Goal: Task Accomplishment & Management: Use online tool/utility

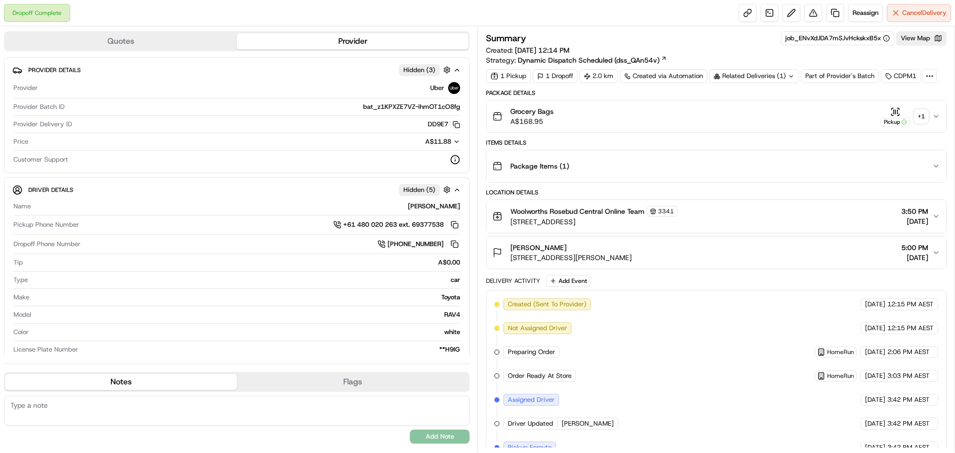
click at [925, 118] on div "+ 1" at bounding box center [921, 116] width 14 height 14
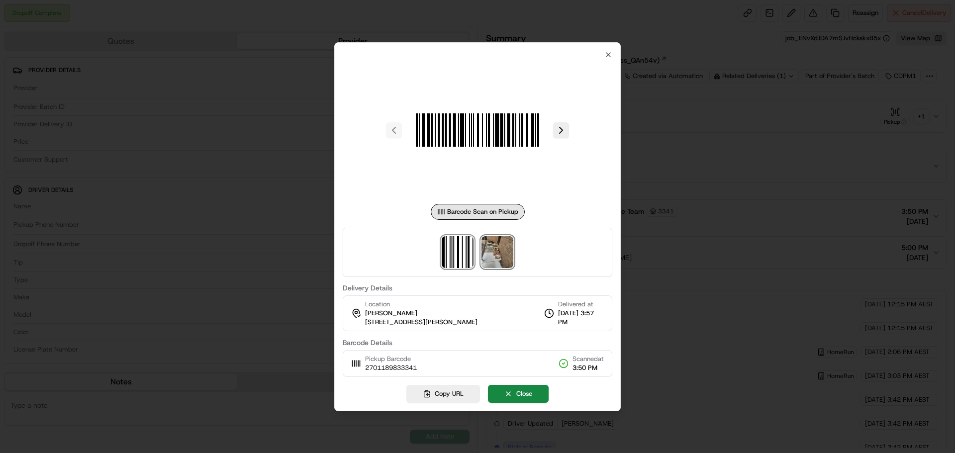
click at [501, 252] on img at bounding box center [497, 252] width 32 height 32
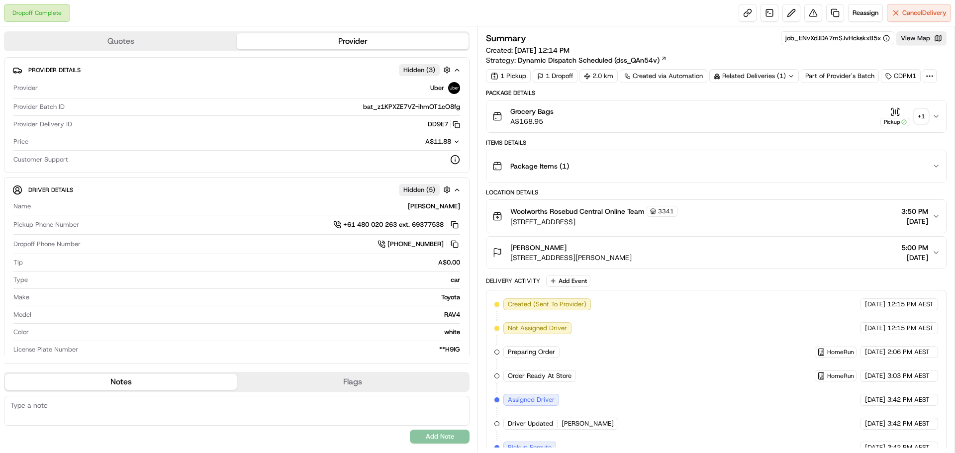
click at [921, 116] on div "+ 1" at bounding box center [921, 116] width 14 height 14
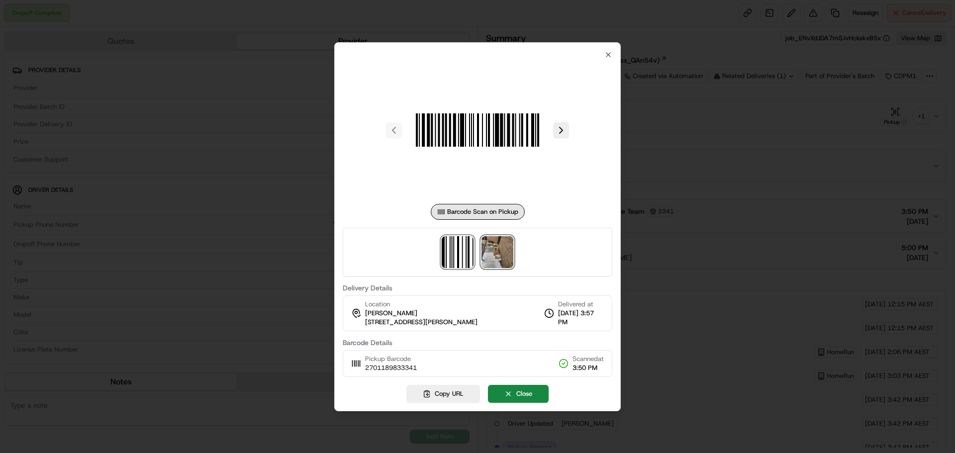
click at [501, 254] on img at bounding box center [497, 252] width 32 height 32
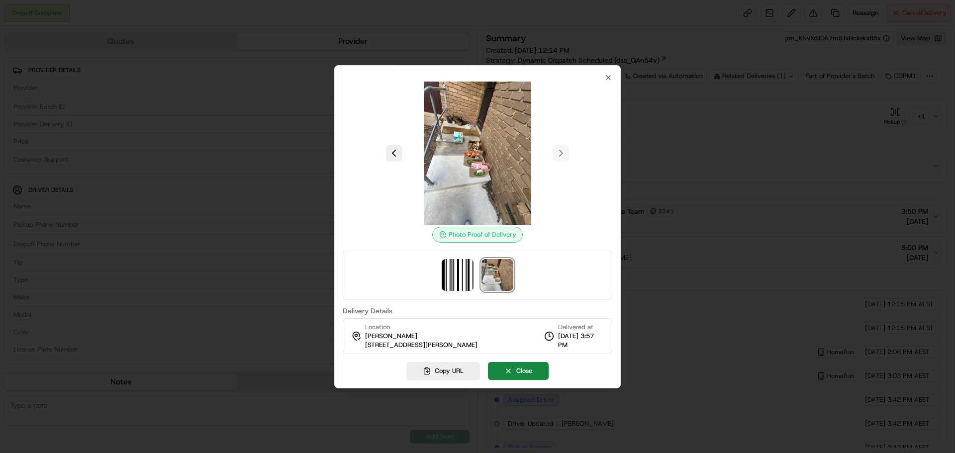
click at [842, 205] on div at bounding box center [477, 226] width 955 height 453
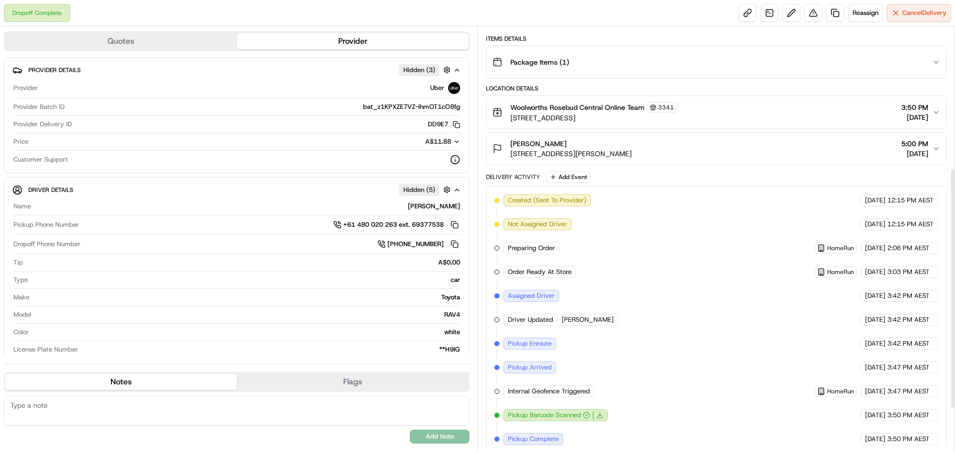
scroll to position [326, 0]
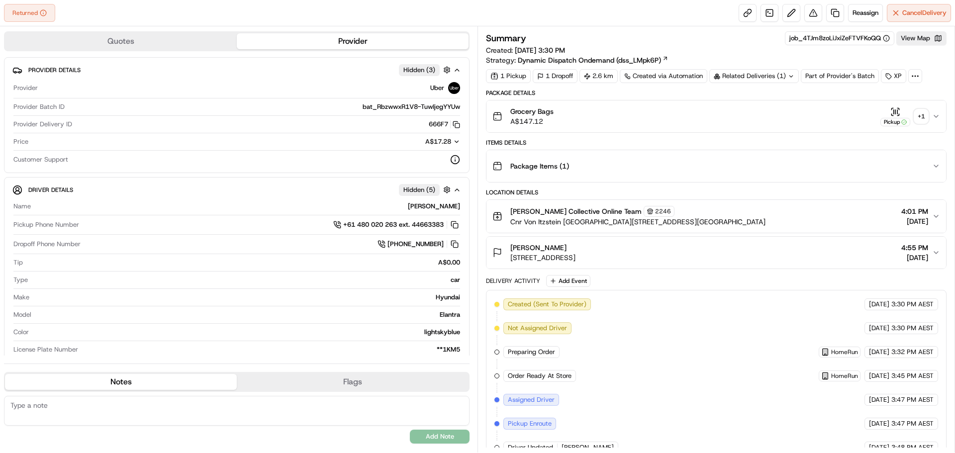
click at [921, 120] on div "+ 1" at bounding box center [921, 116] width 14 height 14
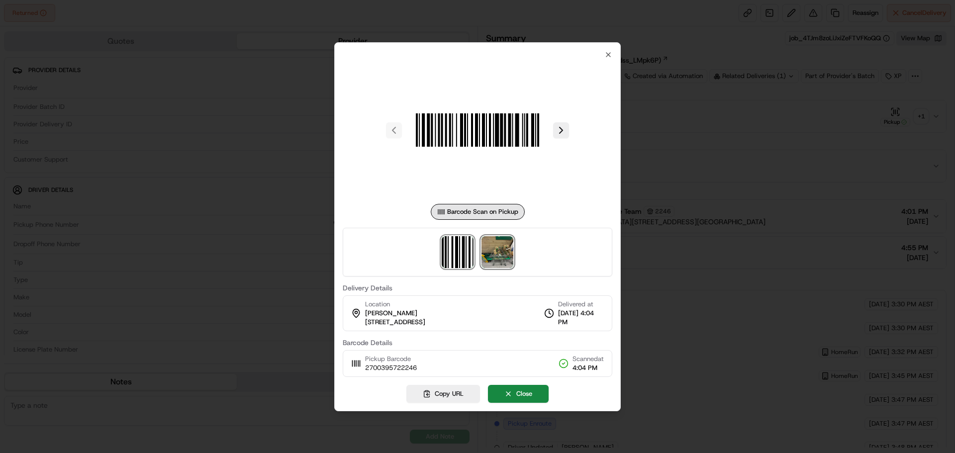
click at [501, 264] on img at bounding box center [497, 252] width 32 height 32
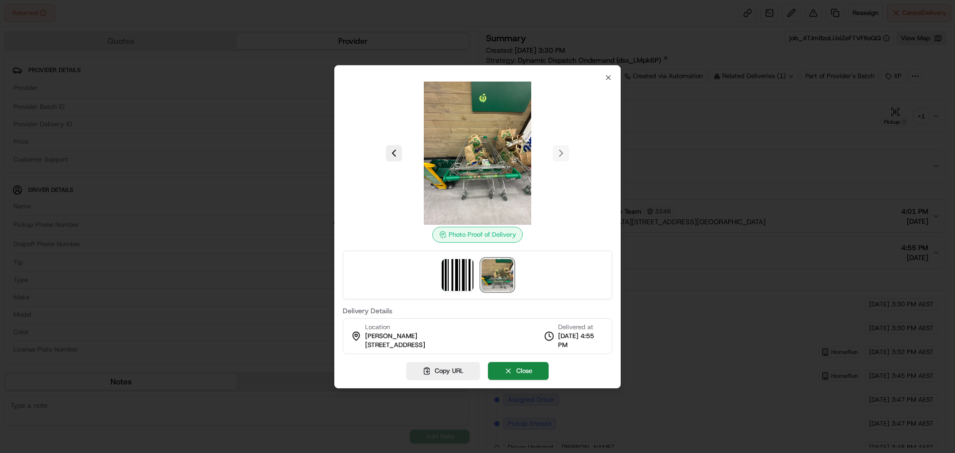
click at [780, 104] on div at bounding box center [477, 226] width 955 height 453
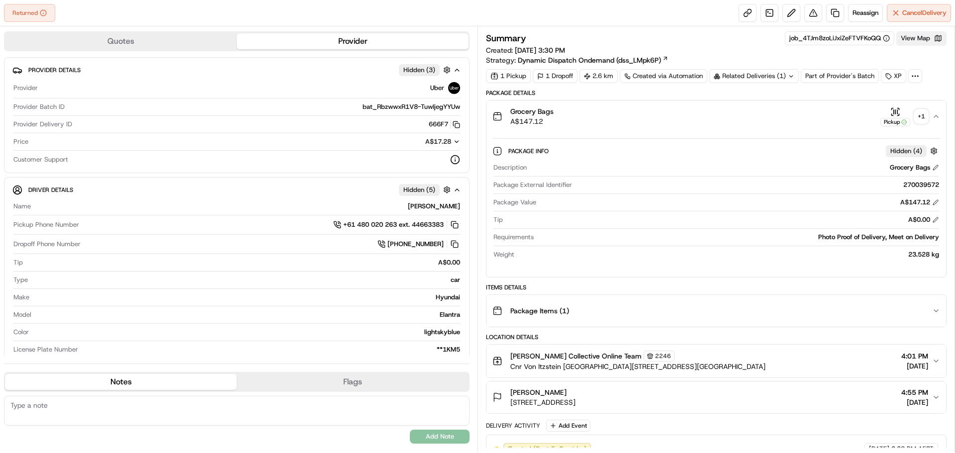
click at [915, 40] on button "View Map" at bounding box center [921, 38] width 50 height 14
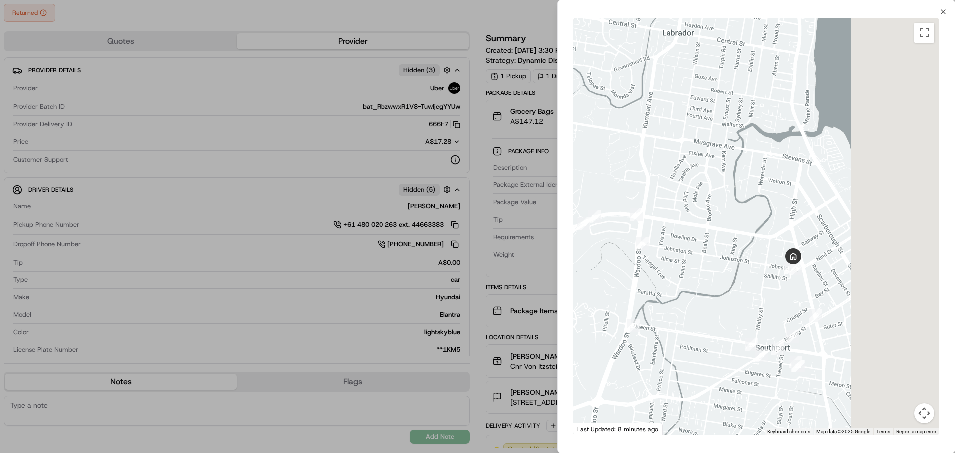
drag, startPoint x: 855, startPoint y: 290, endPoint x: 772, endPoint y: 280, distance: 83.2
click at [772, 280] on div at bounding box center [756, 226] width 366 height 417
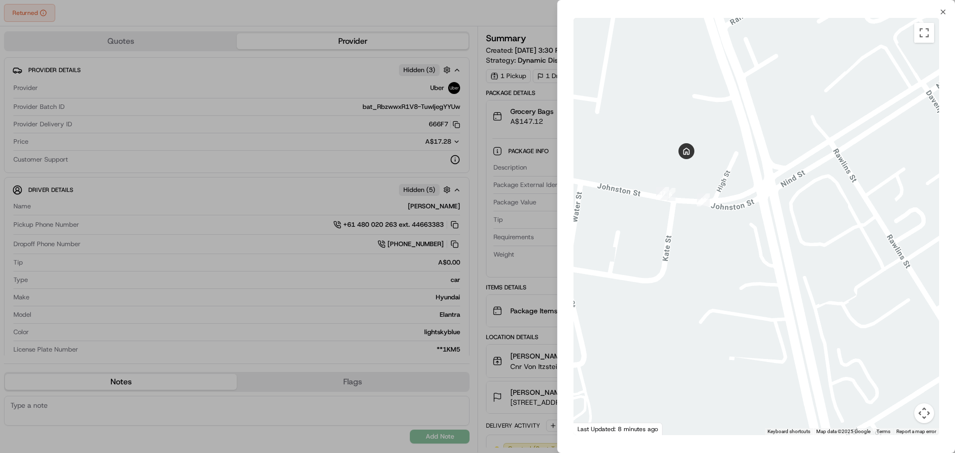
drag, startPoint x: 679, startPoint y: 215, endPoint x: 725, endPoint y: 329, distance: 123.2
click at [721, 331] on div at bounding box center [756, 226] width 366 height 417
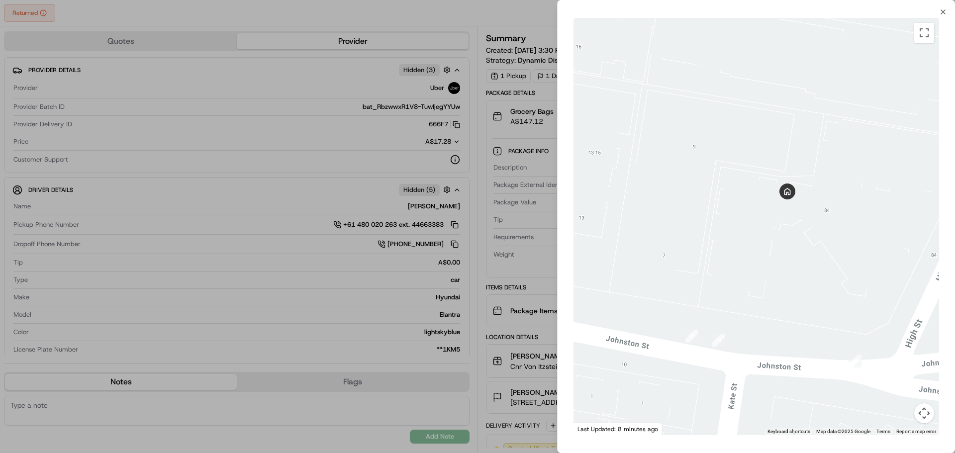
drag, startPoint x: 671, startPoint y: 327, endPoint x: 777, endPoint y: 320, distance: 106.2
click at [777, 320] on div at bounding box center [756, 226] width 366 height 417
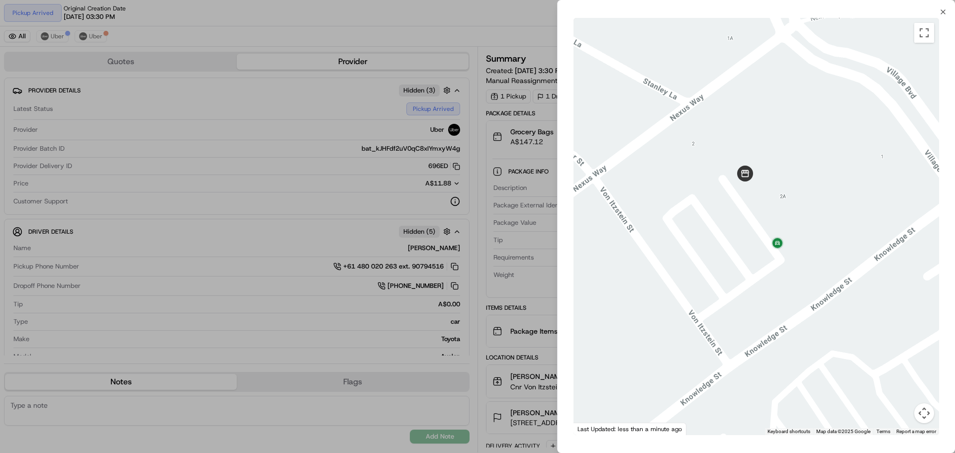
drag, startPoint x: 900, startPoint y: 301, endPoint x: 713, endPoint y: 220, distance: 204.3
click at [709, 220] on div at bounding box center [756, 226] width 366 height 417
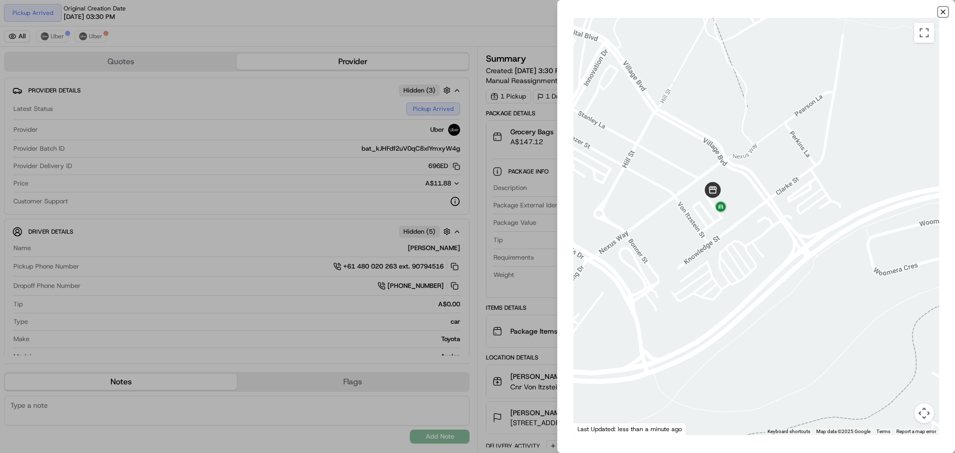
click at [943, 14] on icon "button" at bounding box center [943, 12] width 8 height 8
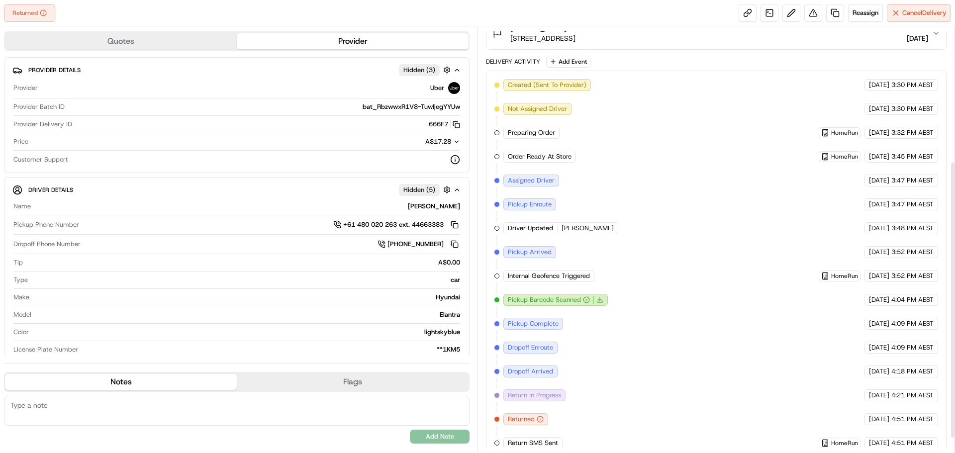
scroll to position [229, 0]
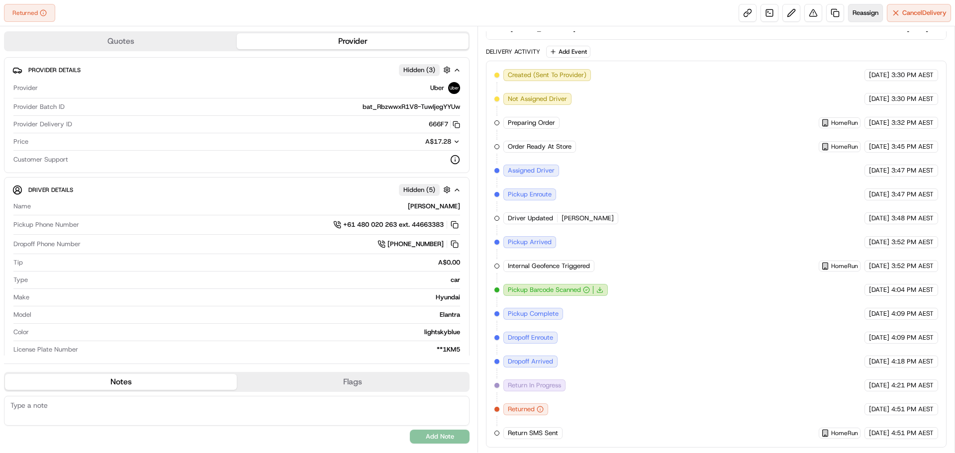
click at [858, 13] on span "Reassign" at bounding box center [866, 12] width 26 height 9
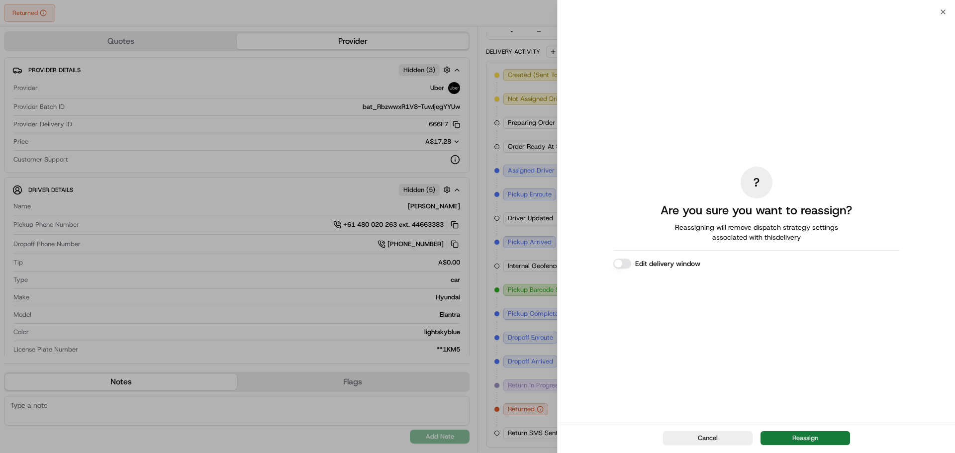
click at [815, 436] on button "Reassign" at bounding box center [805, 438] width 90 height 14
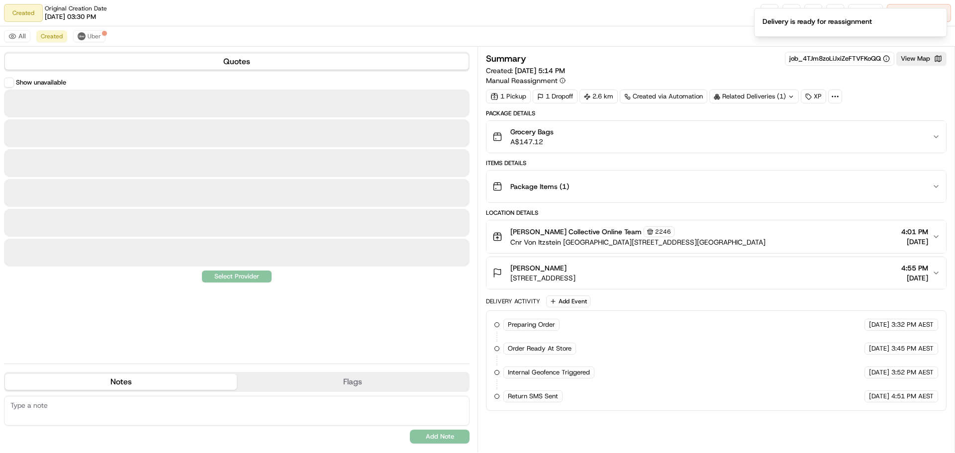
scroll to position [0, 0]
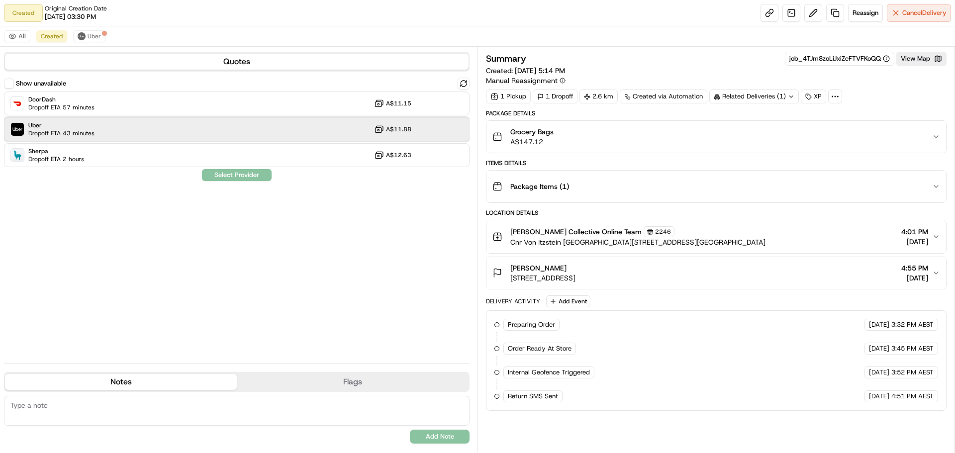
click at [268, 133] on div "Uber Dropoff ETA 43 minutes A$11.88" at bounding box center [237, 129] width 466 height 24
click at [250, 178] on button "Assign Provider" at bounding box center [236, 175] width 71 height 12
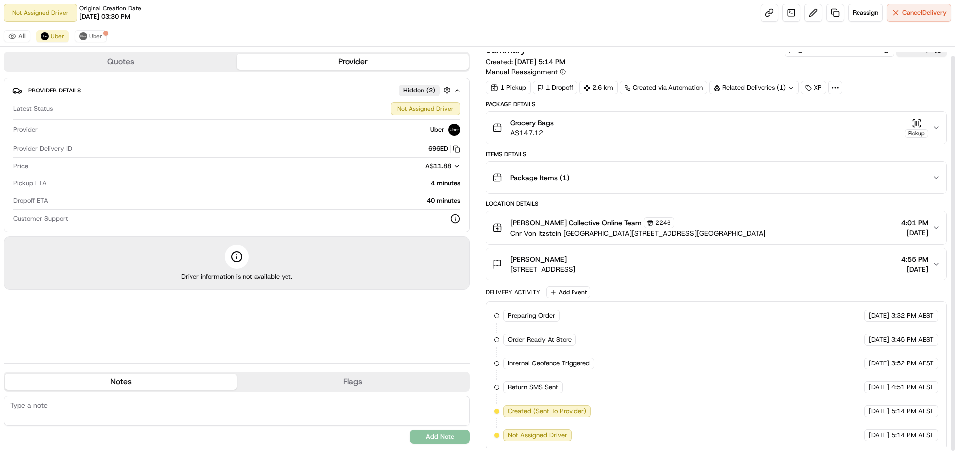
scroll to position [11, 0]
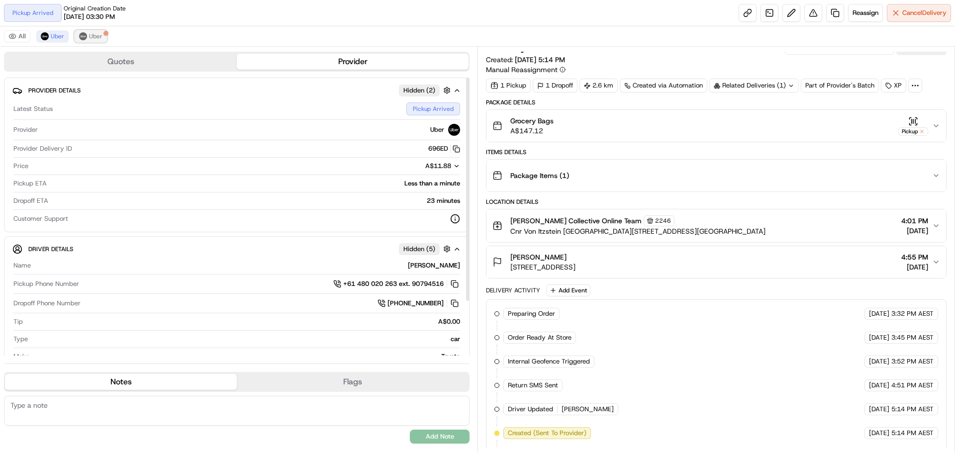
click at [102, 37] on button "Uber" at bounding box center [91, 36] width 32 height 12
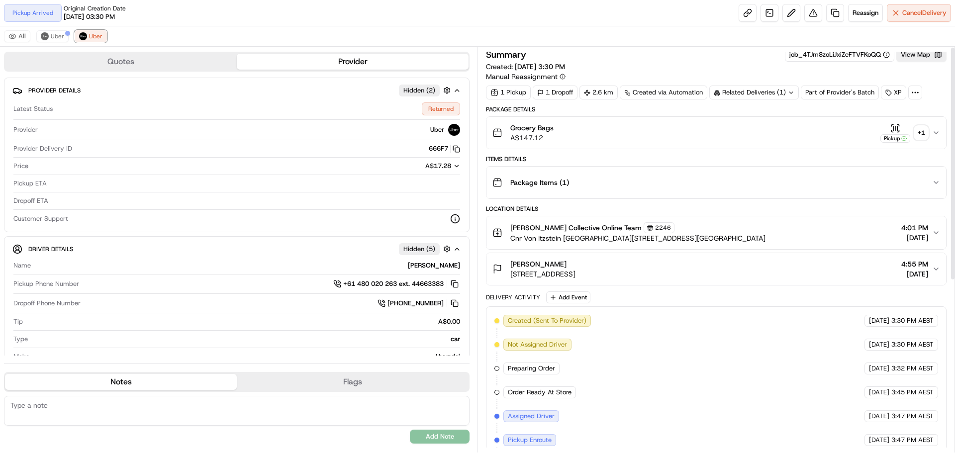
scroll to position [0, 0]
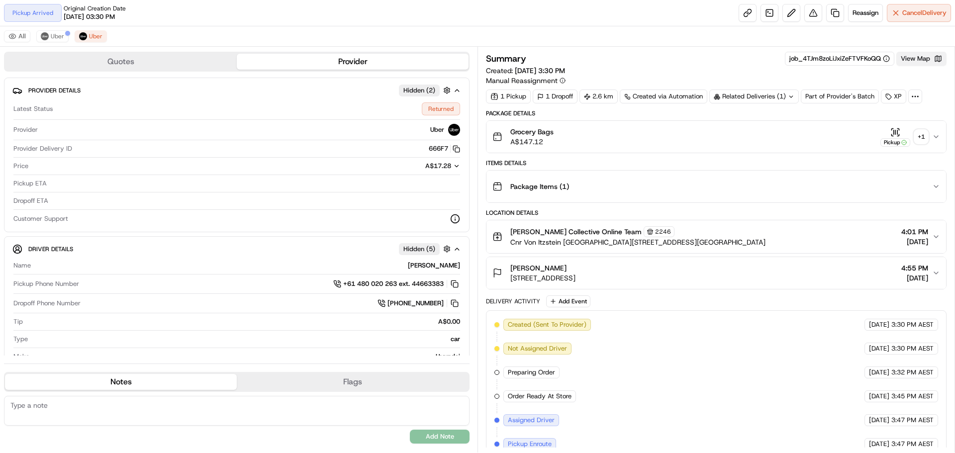
click at [923, 60] on button "View Map" at bounding box center [921, 59] width 50 height 14
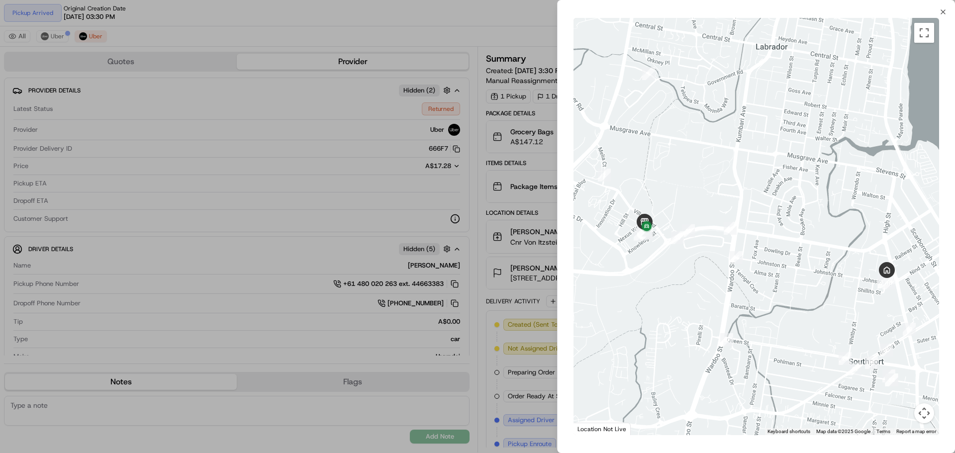
drag, startPoint x: 896, startPoint y: 302, endPoint x: 845, endPoint y: 295, distance: 52.1
click at [845, 295] on div at bounding box center [756, 226] width 366 height 417
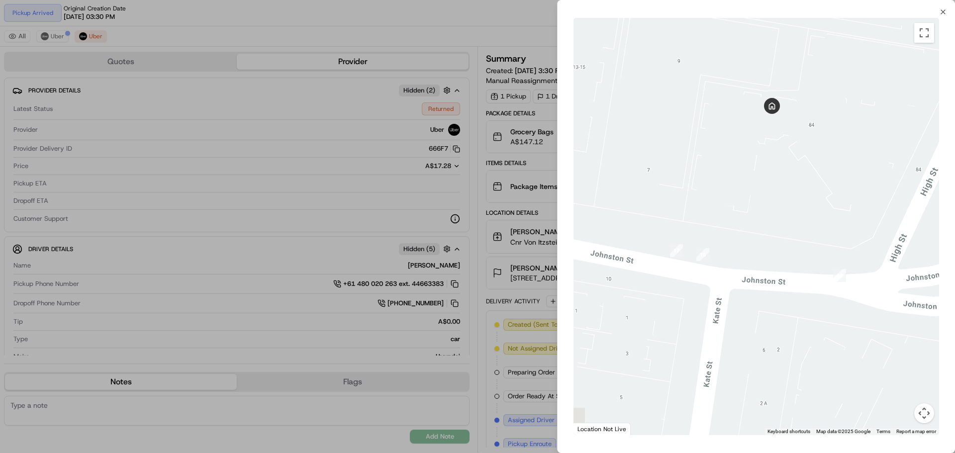
drag, startPoint x: 702, startPoint y: 177, endPoint x: 862, endPoint y: 233, distance: 169.9
click at [862, 233] on div at bounding box center [756, 226] width 366 height 417
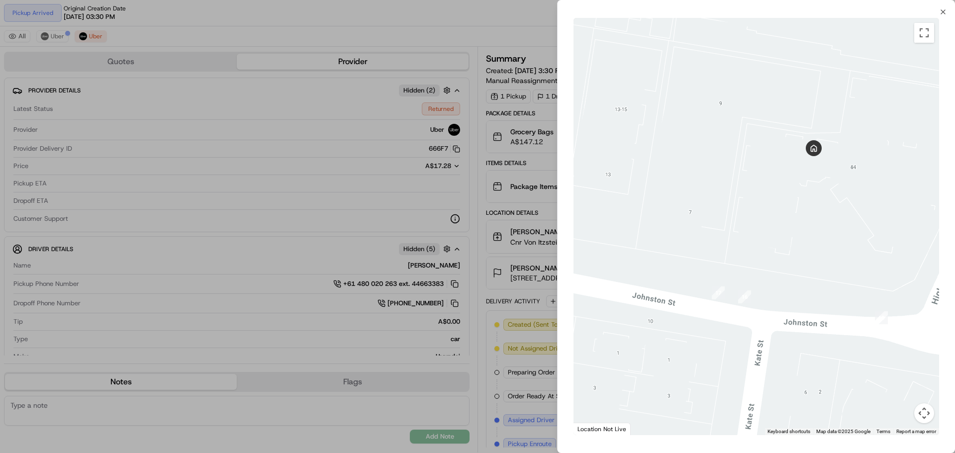
drag, startPoint x: 781, startPoint y: 183, endPoint x: 823, endPoint y: 178, distance: 42.1
click at [823, 178] on div at bounding box center [756, 226] width 366 height 417
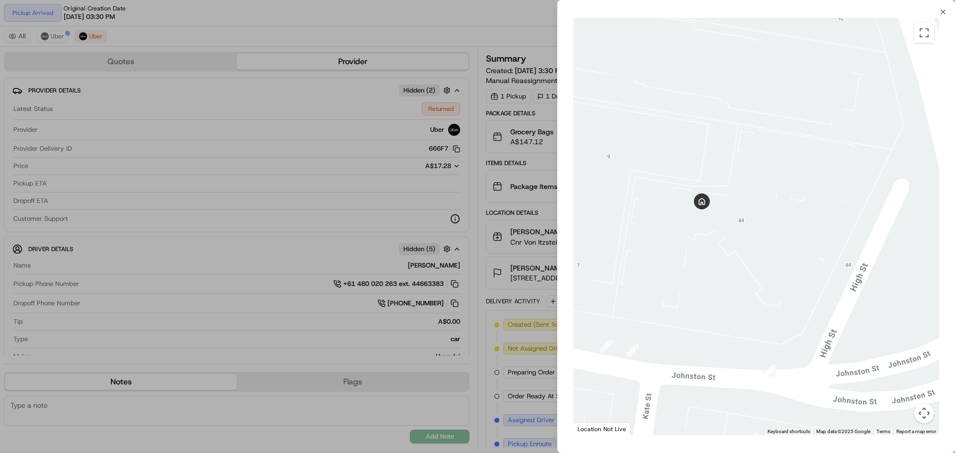
drag, startPoint x: 791, startPoint y: 199, endPoint x: 728, endPoint y: 221, distance: 67.0
click at [728, 221] on div at bounding box center [756, 226] width 366 height 417
